Goal: Find specific page/section: Find specific page/section

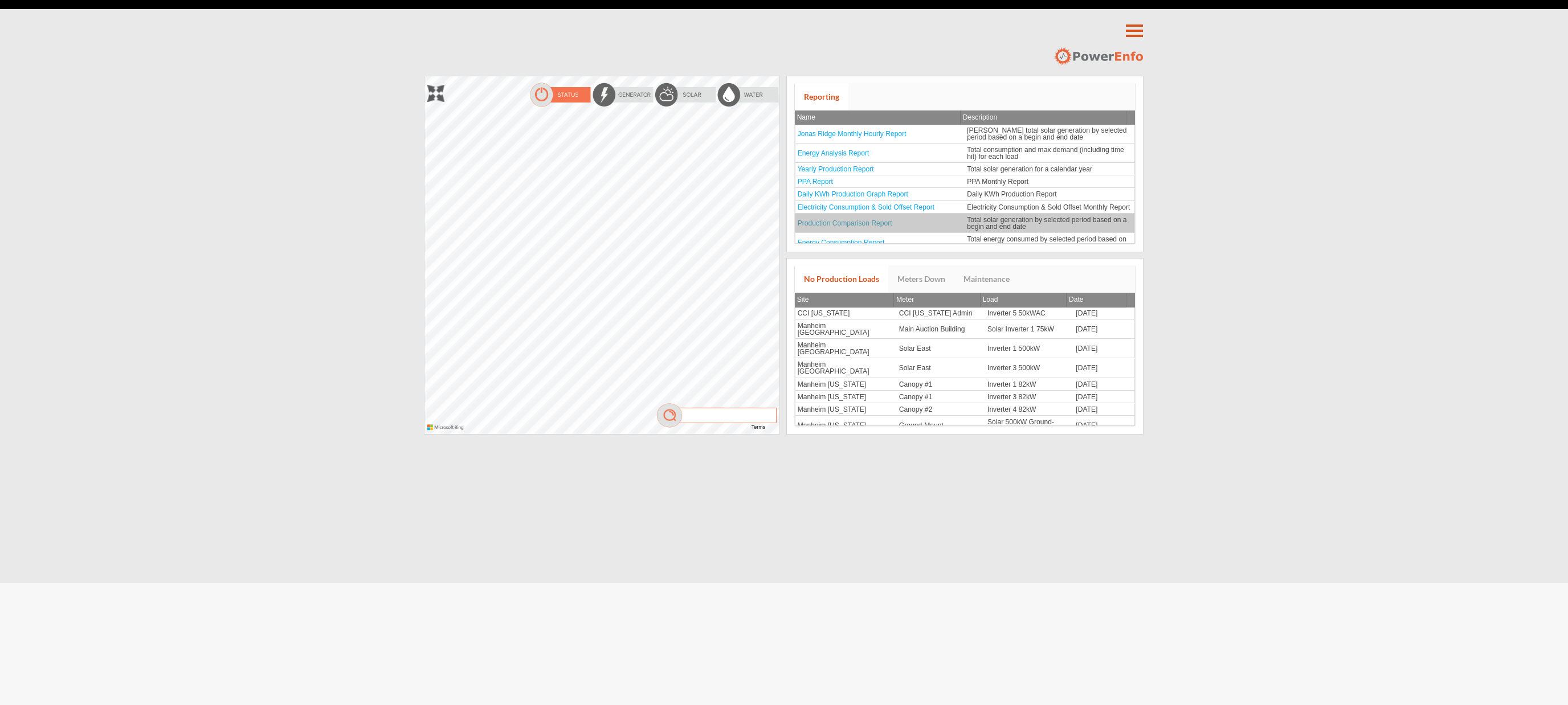
click at [849, 227] on link "Production Comparison Report" at bounding box center [844, 223] width 94 height 8
click at [847, 227] on link "Production Comparison Report" at bounding box center [844, 223] width 94 height 8
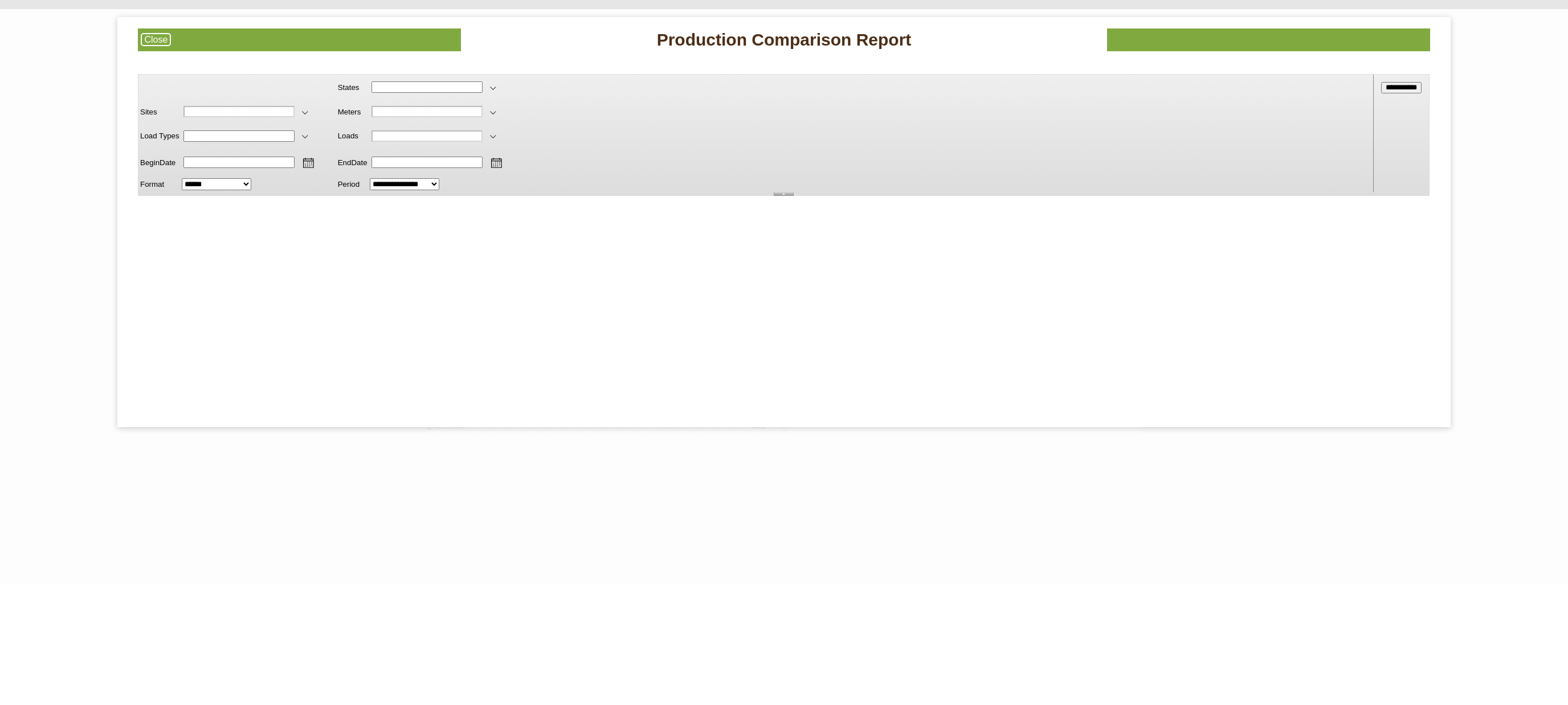
click at [149, 40] on link "Close" at bounding box center [156, 40] width 30 height 13
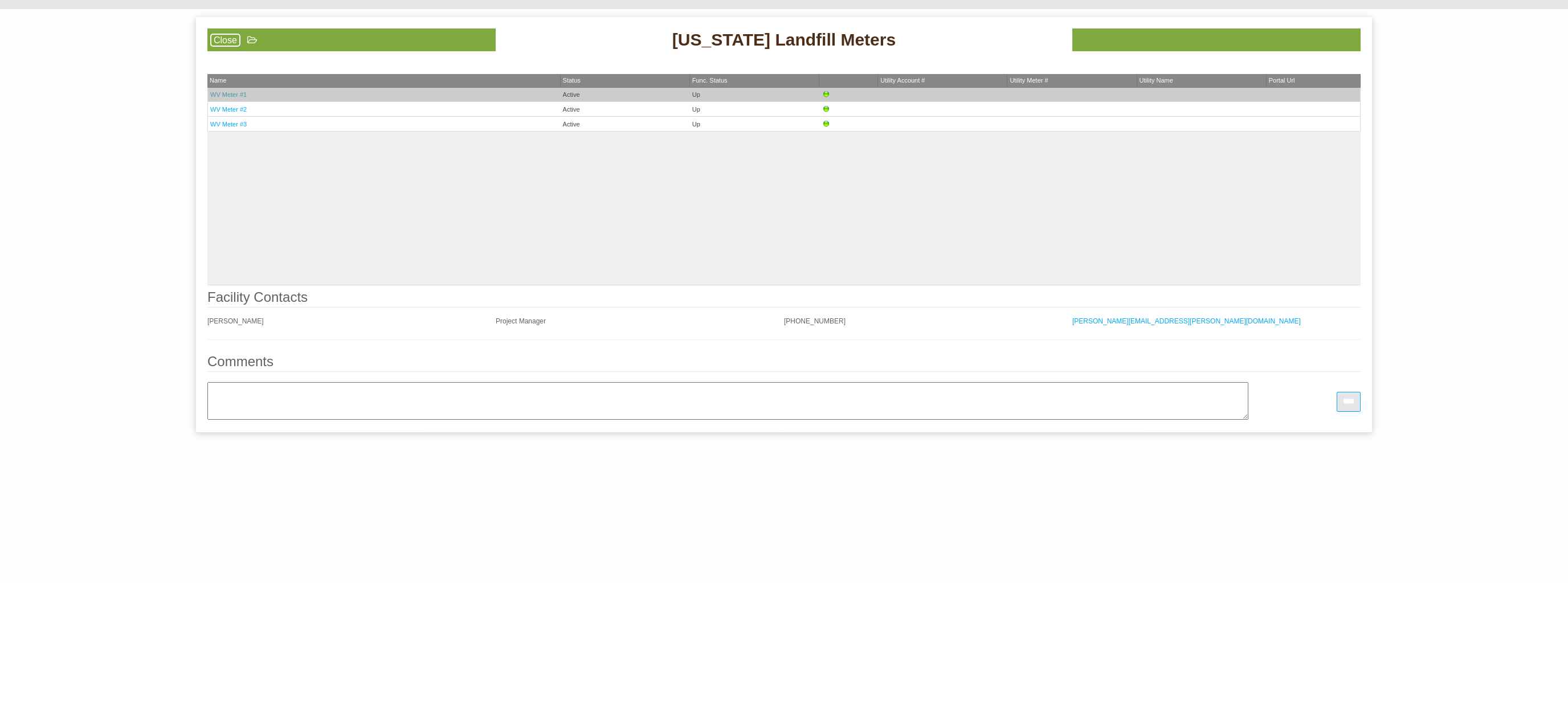
click at [230, 96] on link "WV Meter #1" at bounding box center [228, 94] width 37 height 7
